Goal: Find specific page/section: Find specific page/section

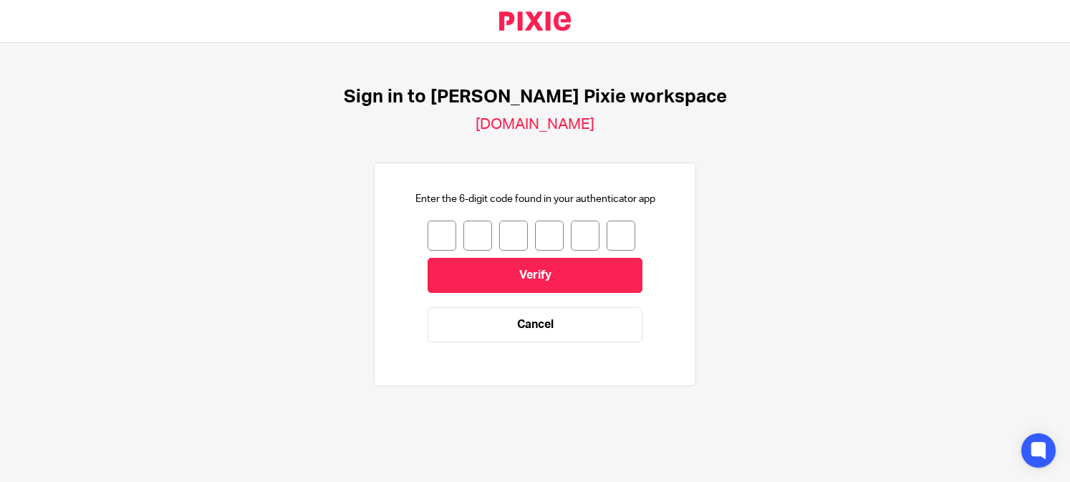
click at [445, 241] on span at bounding box center [442, 235] width 6 height 11
type input "5"
type input "0"
type input "2"
type input "0"
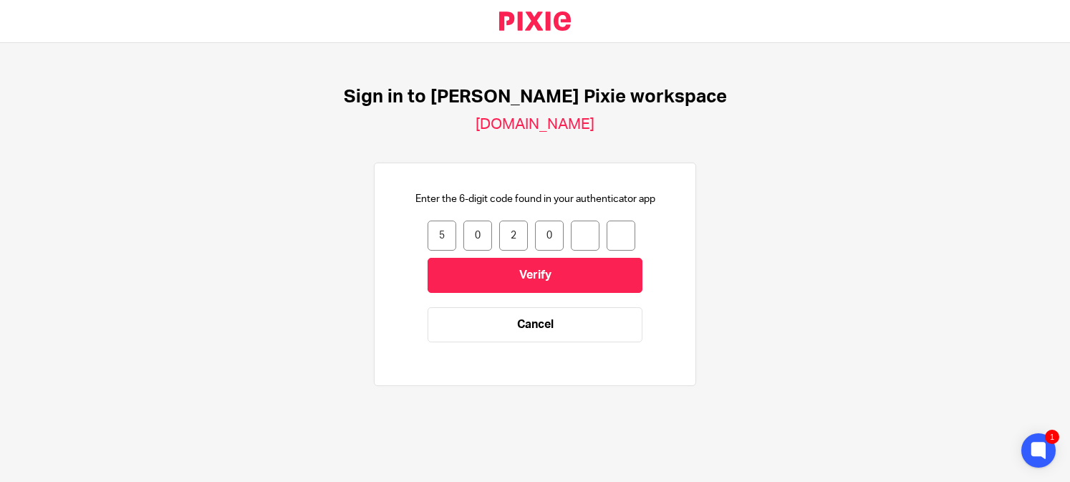
type input "2"
type input "6"
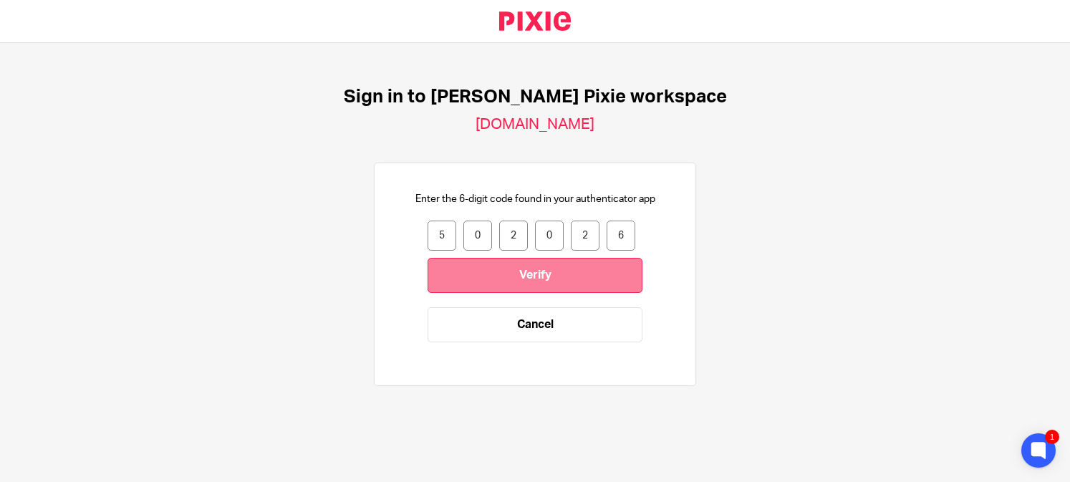
click at [464, 284] on input "Verify" at bounding box center [535, 275] width 215 height 35
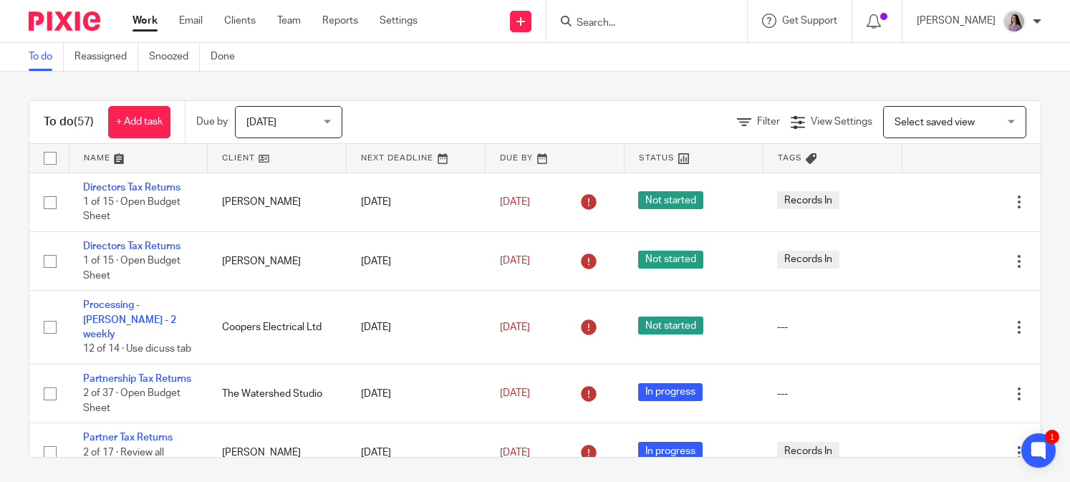
click at [686, 28] on input "Search" at bounding box center [639, 23] width 129 height 13
click at [726, 24] on form at bounding box center [651, 21] width 153 height 18
click at [652, 18] on input "Search" at bounding box center [639, 23] width 129 height 13
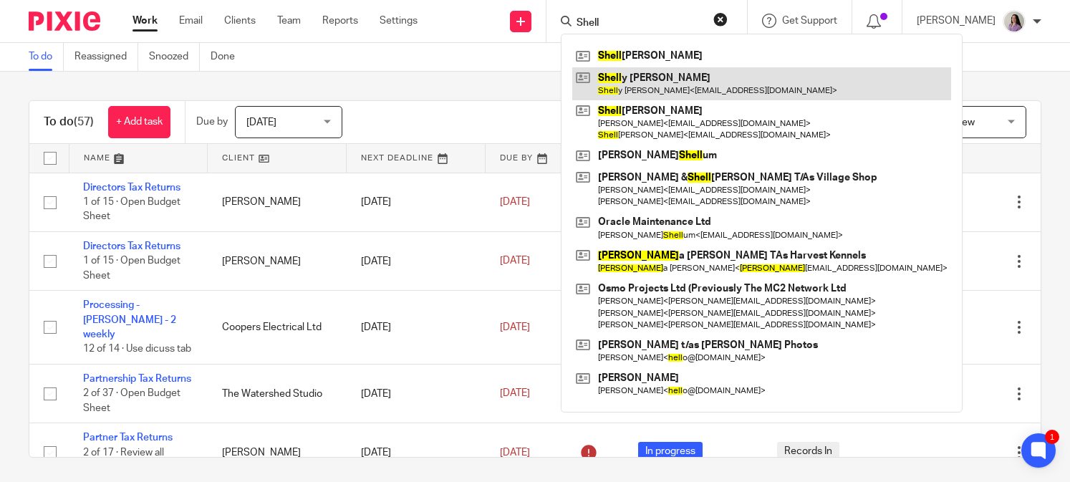
type input "Shell"
click at [693, 84] on link at bounding box center [761, 83] width 379 height 33
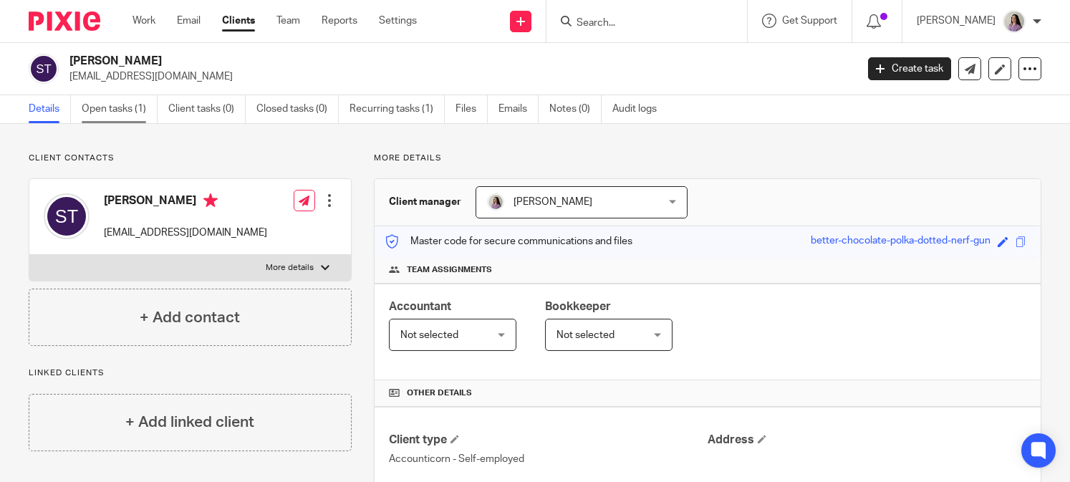
click at [145, 112] on link "Open tasks (1)" at bounding box center [120, 109] width 76 height 28
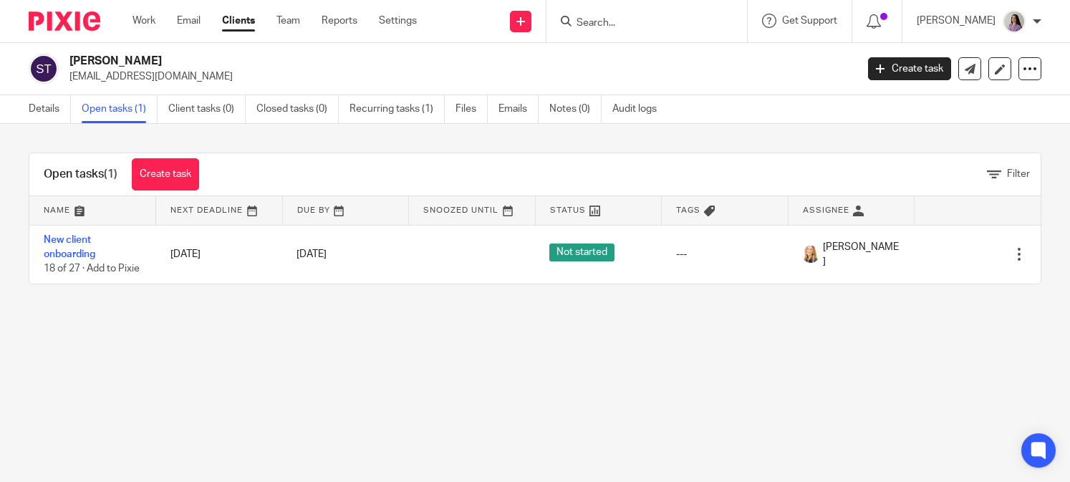
click at [395, 110] on link "Recurring tasks (1)" at bounding box center [397, 109] width 95 height 28
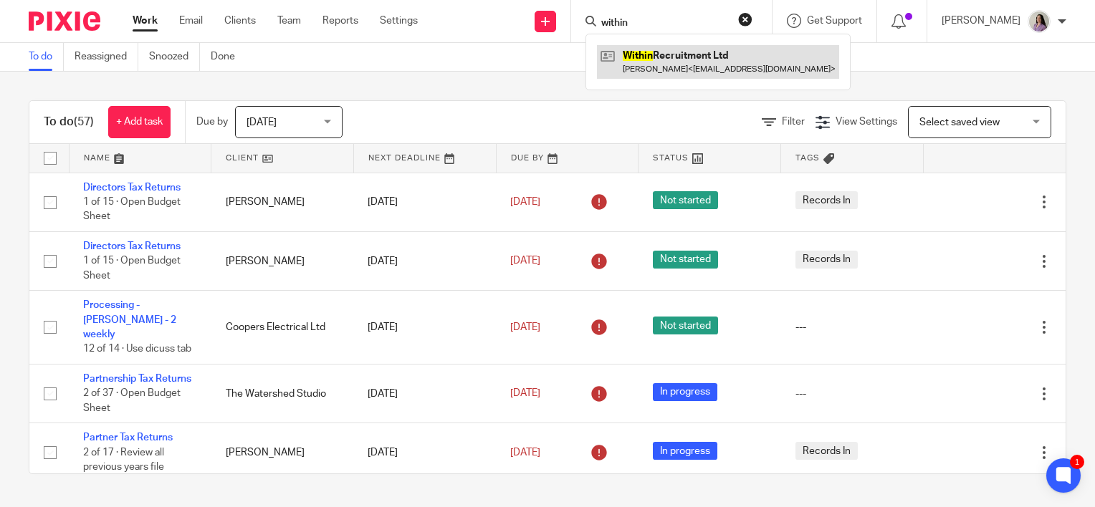
type input "within"
click at [671, 63] on link at bounding box center [718, 61] width 242 height 33
click at [707, 64] on link at bounding box center [718, 61] width 242 height 33
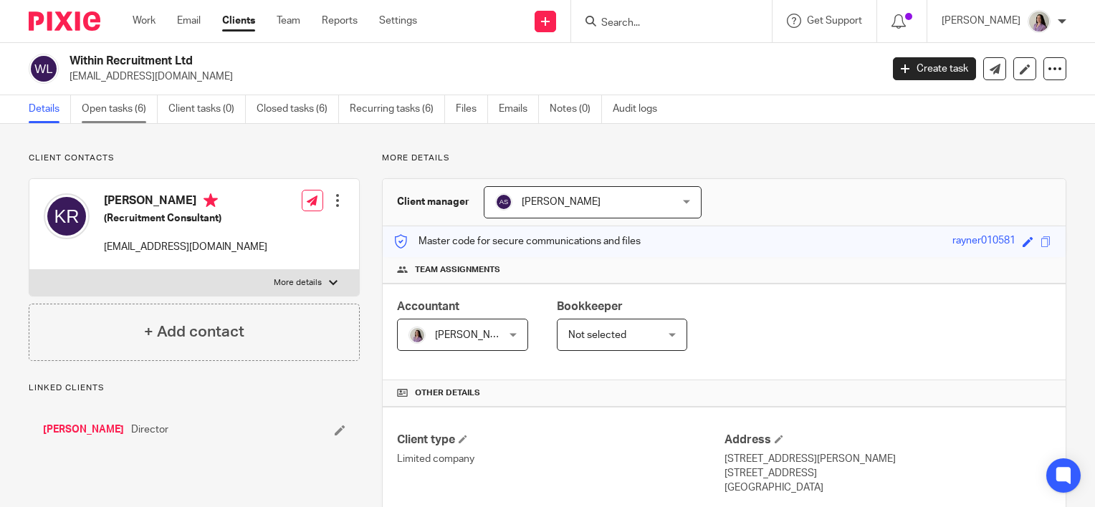
click at [129, 106] on link "Open tasks (6)" at bounding box center [120, 109] width 76 height 28
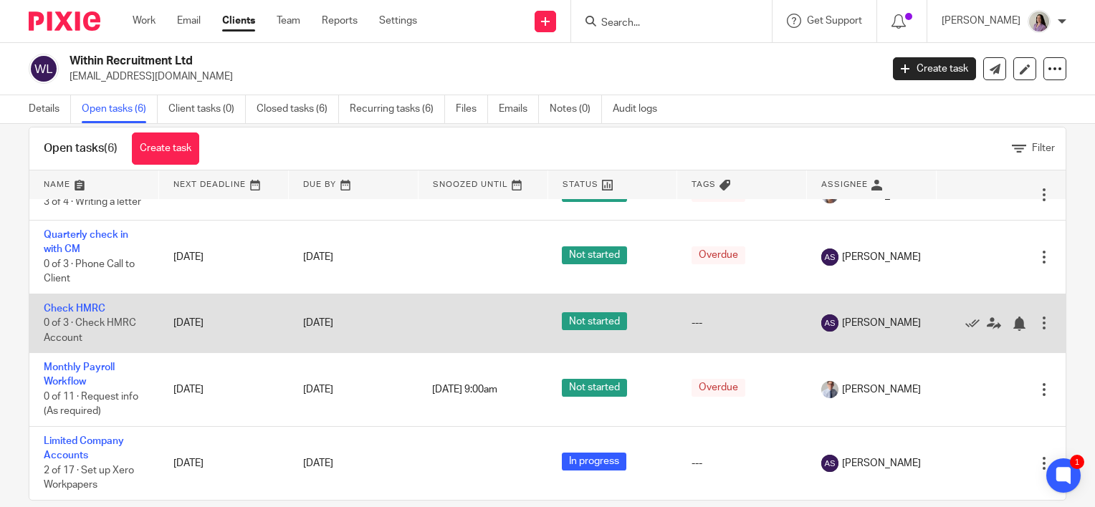
scroll to position [47, 0]
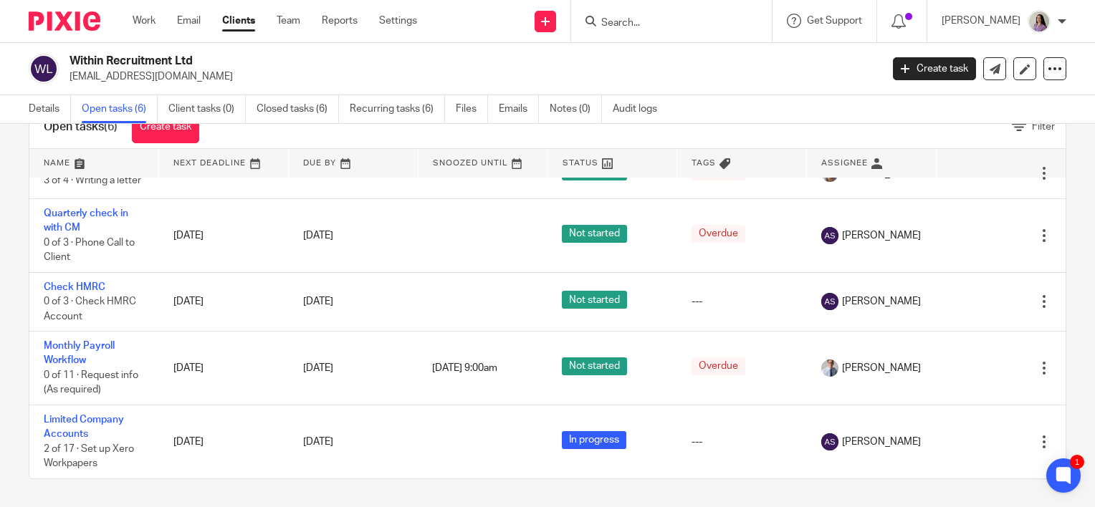
click at [665, 21] on input "Search" at bounding box center [664, 23] width 129 height 13
type input "d"
type input "q"
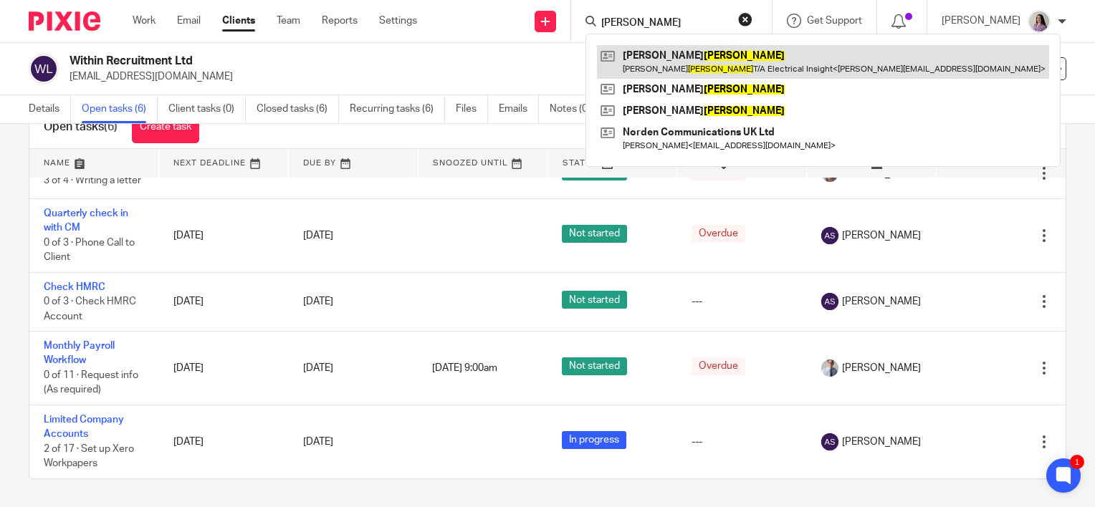
type input "wyatt"
click at [751, 65] on link at bounding box center [823, 61] width 452 height 33
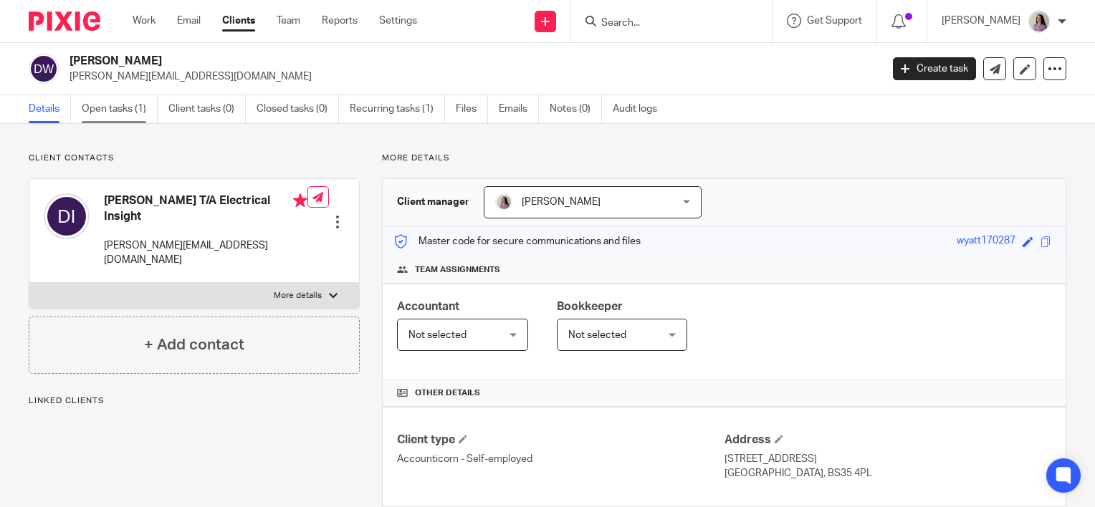
click at [129, 107] on link "Open tasks (1)" at bounding box center [120, 109] width 76 height 28
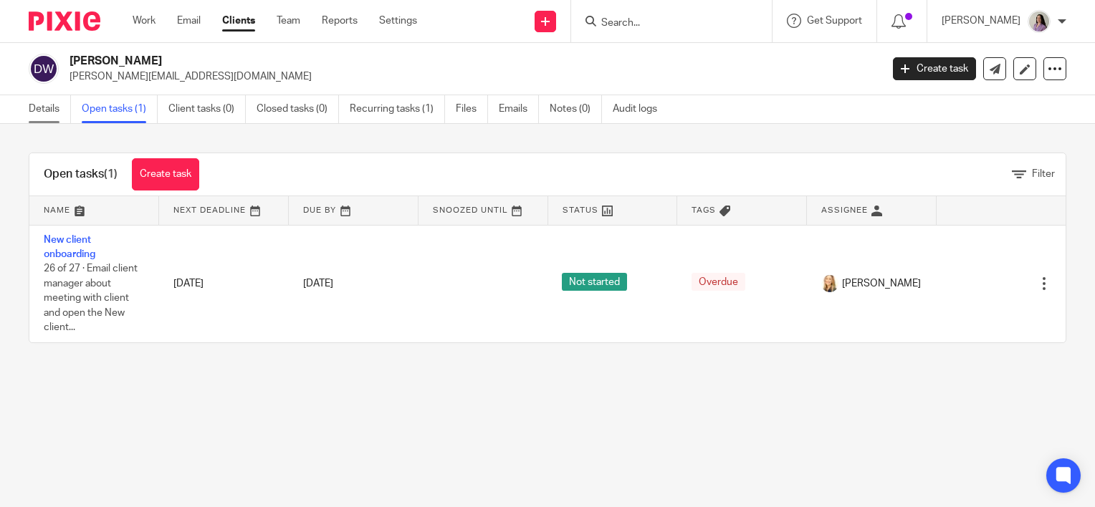
click at [65, 109] on link "Details" at bounding box center [50, 109] width 42 height 28
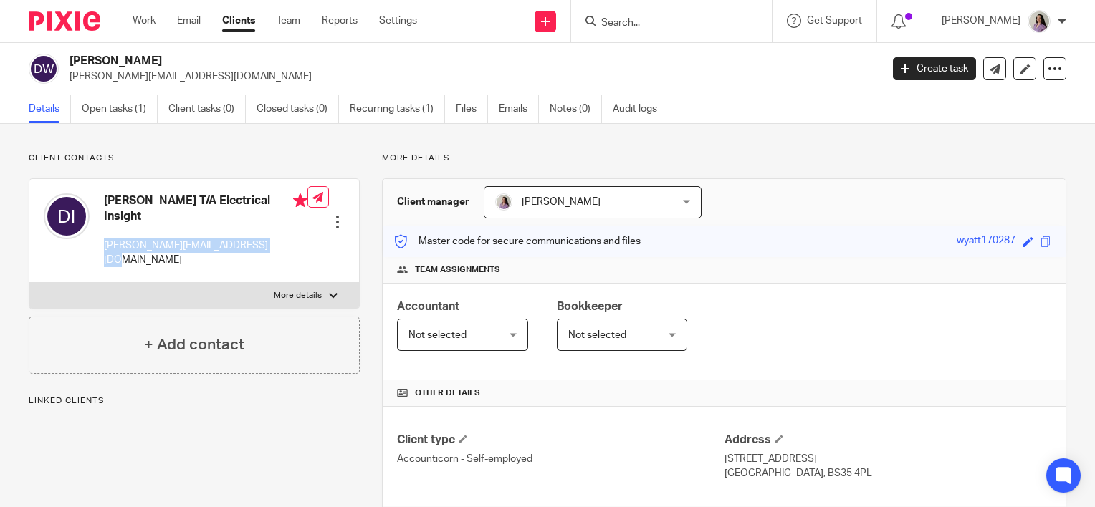
drag, startPoint x: 267, startPoint y: 251, endPoint x: 103, endPoint y: 245, distance: 164.2
click at [103, 245] on div "[PERSON_NAME] T/A Electrical Insight [PERSON_NAME][EMAIL_ADDRESS][DOMAIN_NAME]" at bounding box center [176, 230] width 264 height 89
drag, startPoint x: 103, startPoint y: 245, endPoint x: 145, endPoint y: 247, distance: 42.3
copy p "[PERSON_NAME][EMAIL_ADDRESS][DOMAIN_NAME]"
click at [630, 20] on input "Search" at bounding box center [664, 23] width 129 height 13
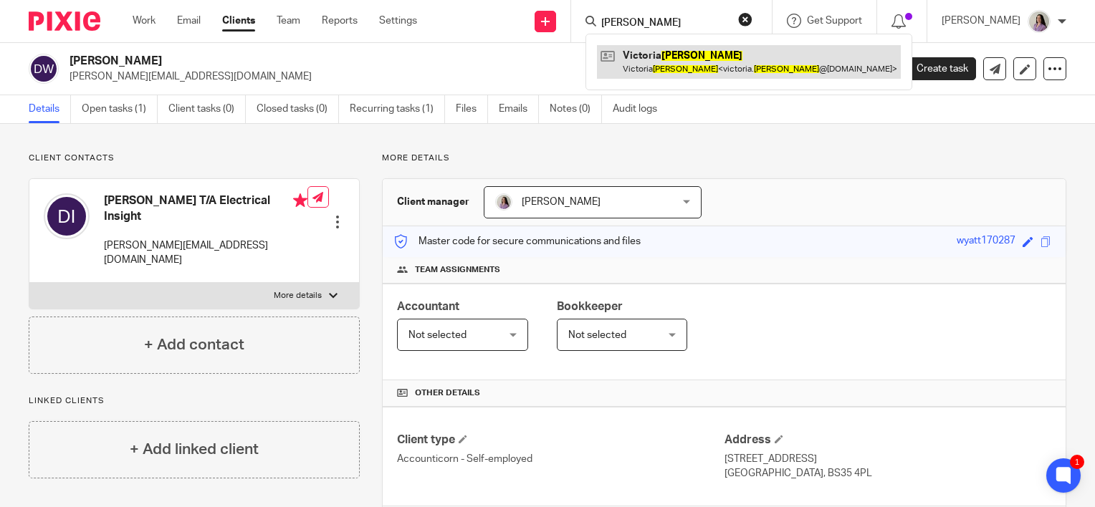
type input "[PERSON_NAME]"
click at [786, 58] on link at bounding box center [749, 61] width 304 height 33
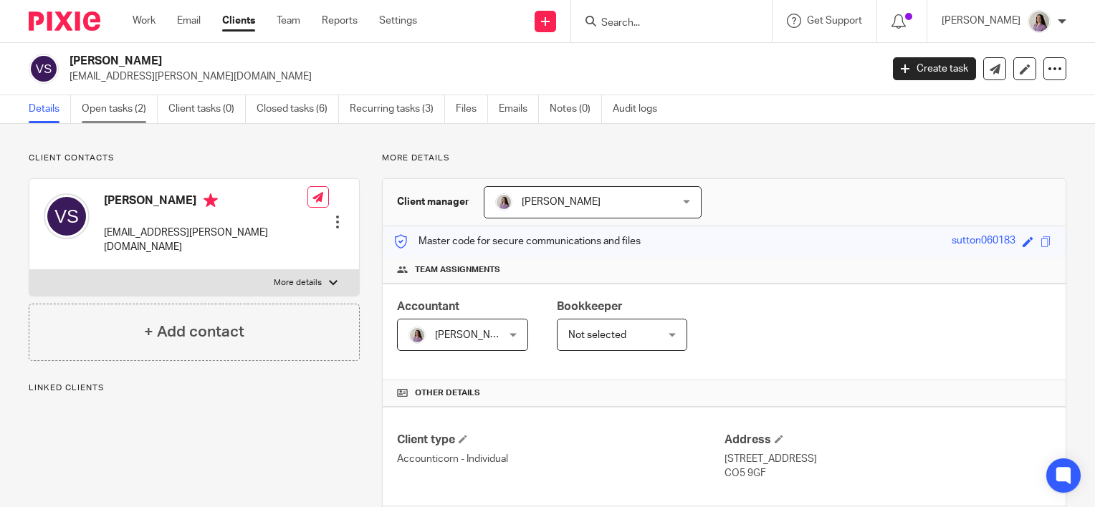
click at [140, 102] on link "Open tasks (2)" at bounding box center [120, 109] width 76 height 28
